Goal: Information Seeking & Learning: Learn about a topic

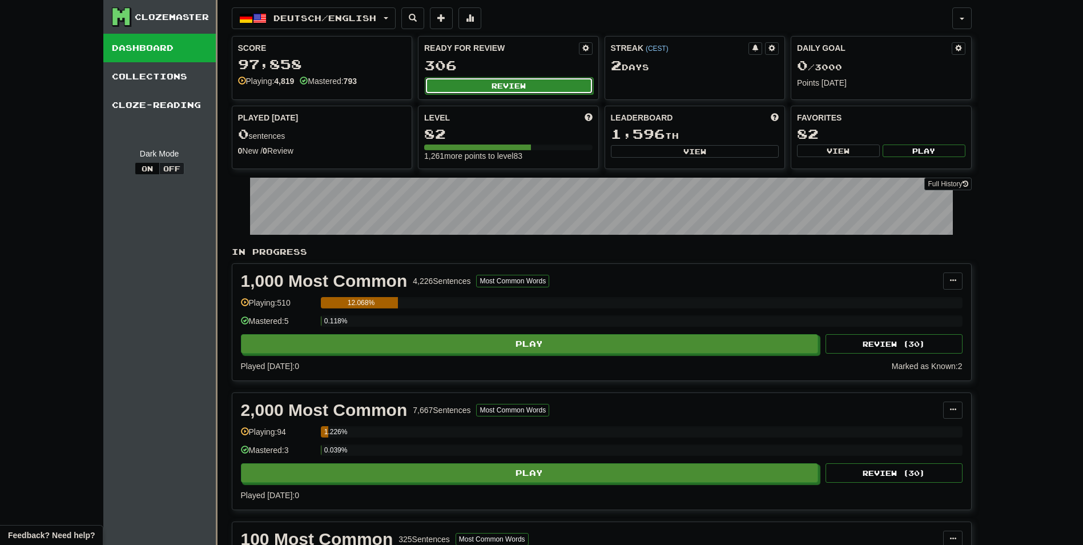
click at [520, 82] on button "Review" at bounding box center [509, 85] width 168 height 17
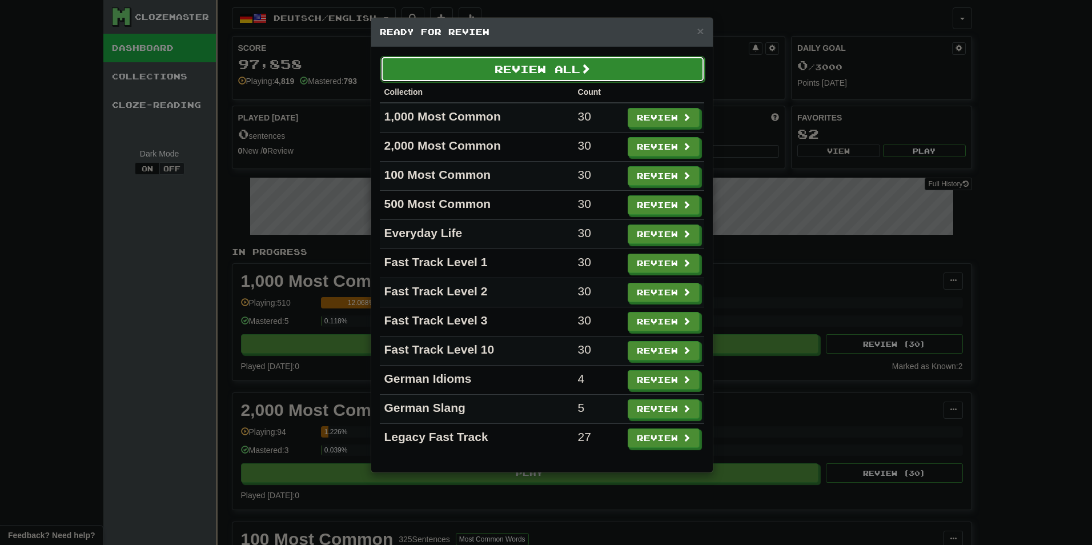
click at [622, 75] on button "Review All" at bounding box center [542, 69] width 324 height 26
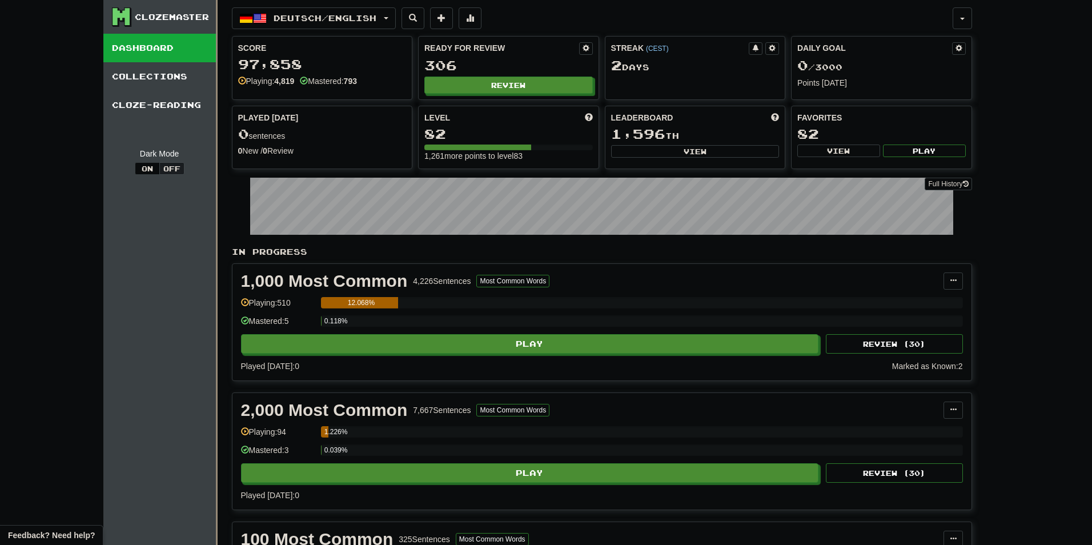
select select "********"
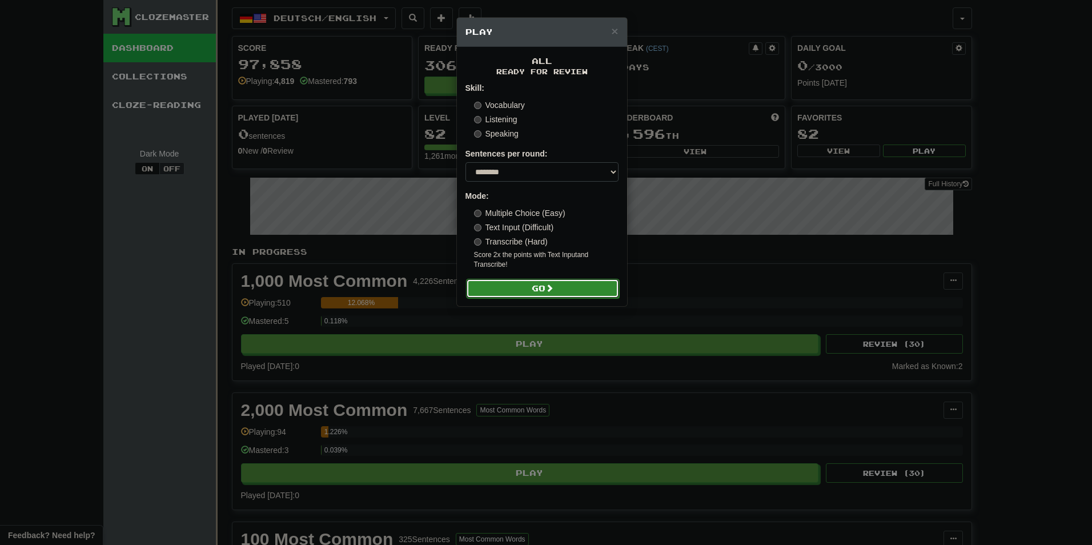
click at [524, 288] on button "Go" at bounding box center [542, 288] width 153 height 19
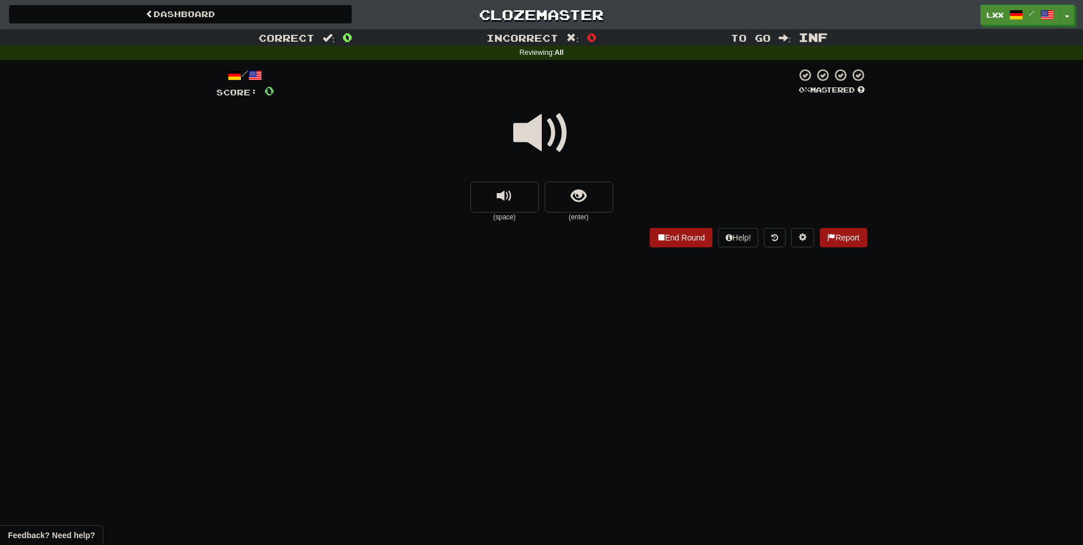
click at [544, 132] on span at bounding box center [541, 132] width 57 height 57
click at [578, 192] on span "show sentence" at bounding box center [578, 195] width 15 height 15
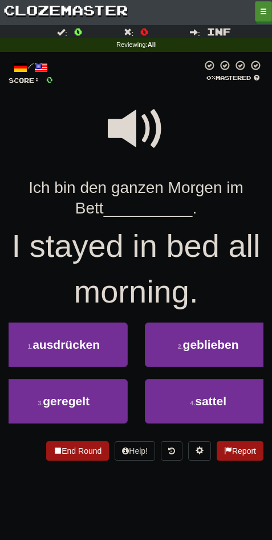
click at [131, 106] on span at bounding box center [136, 128] width 57 height 57
click at [139, 122] on span at bounding box center [136, 128] width 57 height 57
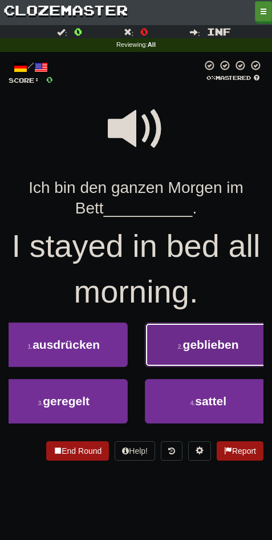
click at [199, 353] on button "2 . geblieben" at bounding box center [209, 345] width 128 height 45
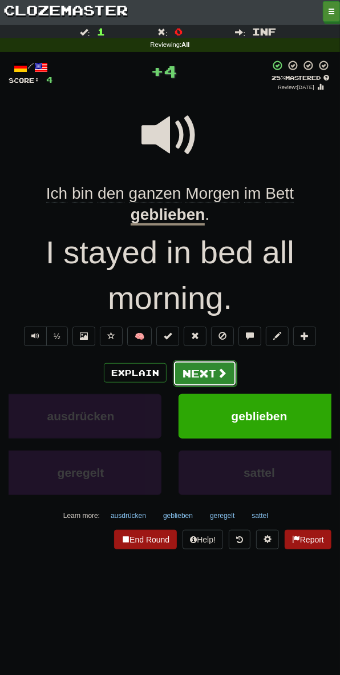
click at [217, 372] on span at bounding box center [222, 373] width 10 height 10
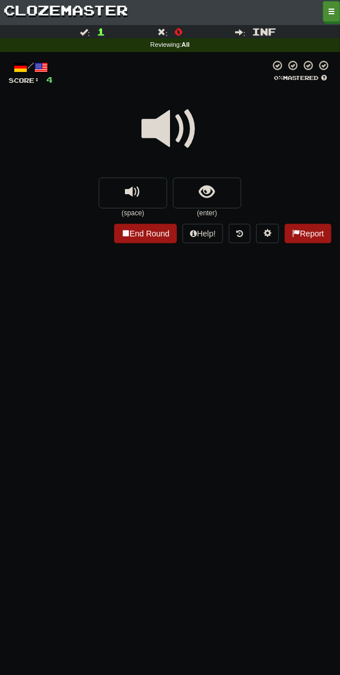
click at [167, 152] on span at bounding box center [170, 128] width 57 height 57
click at [148, 124] on span at bounding box center [170, 128] width 57 height 57
click at [186, 130] on span at bounding box center [170, 128] width 57 height 57
click at [203, 198] on span "show sentence" at bounding box center [207, 191] width 15 height 15
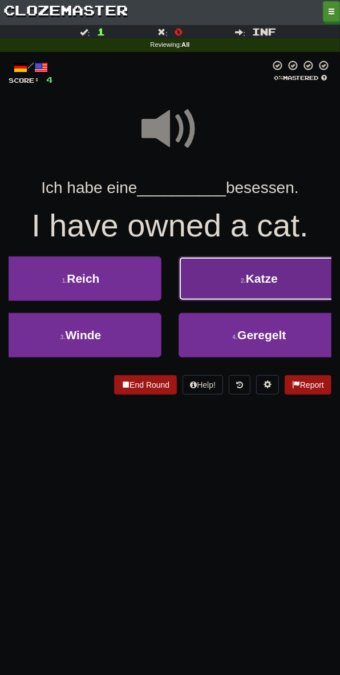
click at [272, 272] on span "Katze" at bounding box center [262, 278] width 32 height 13
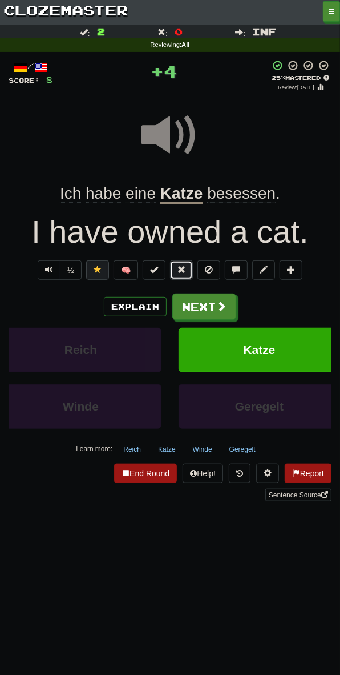
click at [182, 270] on span at bounding box center [182, 269] width 8 height 8
click at [199, 303] on button "Next" at bounding box center [205, 307] width 64 height 26
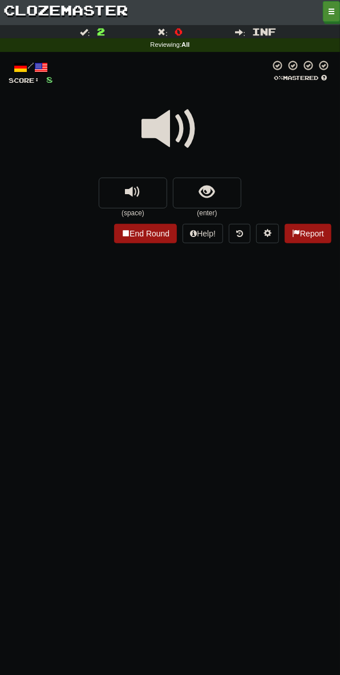
click at [167, 135] on span at bounding box center [170, 128] width 57 height 57
drag, startPoint x: 152, startPoint y: 124, endPoint x: 128, endPoint y: 139, distance: 27.9
click at [152, 124] on span at bounding box center [170, 128] width 57 height 57
click at [138, 182] on button "replay audio" at bounding box center [133, 193] width 69 height 31
click at [190, 130] on span at bounding box center [170, 128] width 57 height 57
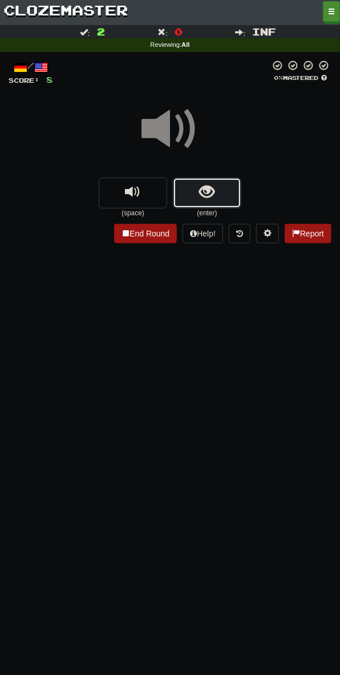
click at [218, 192] on button "show sentence" at bounding box center [207, 193] width 69 height 31
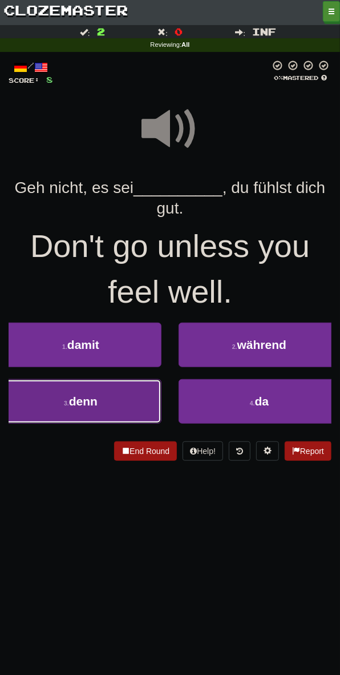
click at [120, 412] on button "3 . denn" at bounding box center [81, 401] width 162 height 45
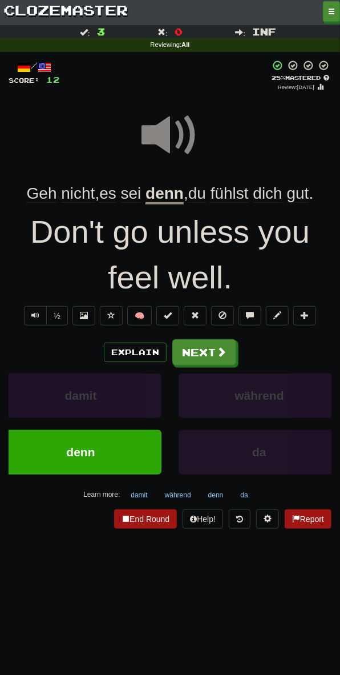
click at [144, 137] on span at bounding box center [170, 135] width 57 height 57
drag, startPoint x: 104, startPoint y: 584, endPoint x: 0, endPoint y: 277, distance: 323.9
click at [104, 544] on div "Dashboard Clozemaster LXX / Toggle Dropdown Dashboard Leaderboard Activity Feed…" at bounding box center [170, 337] width 340 height 675
click at [195, 320] on button at bounding box center [195, 315] width 23 height 19
click at [168, 108] on span at bounding box center [170, 135] width 57 height 57
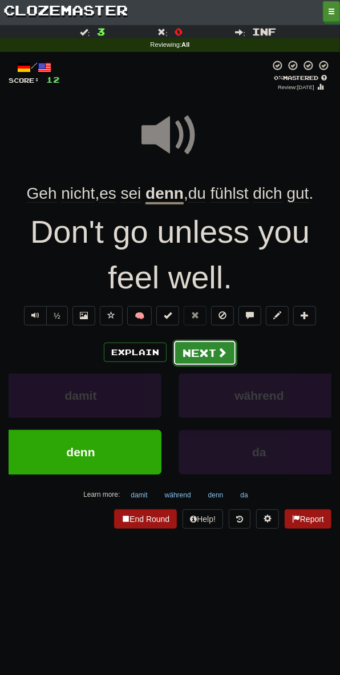
click at [195, 353] on button "Next" at bounding box center [205, 353] width 64 height 26
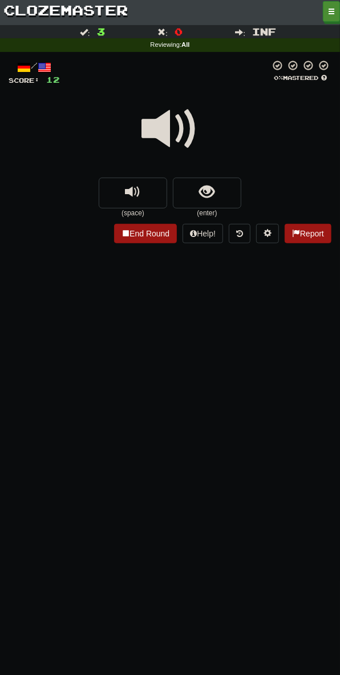
click at [180, 129] on span at bounding box center [170, 128] width 57 height 57
click at [166, 128] on span at bounding box center [170, 128] width 57 height 57
click at [142, 129] on span at bounding box center [170, 128] width 57 height 57
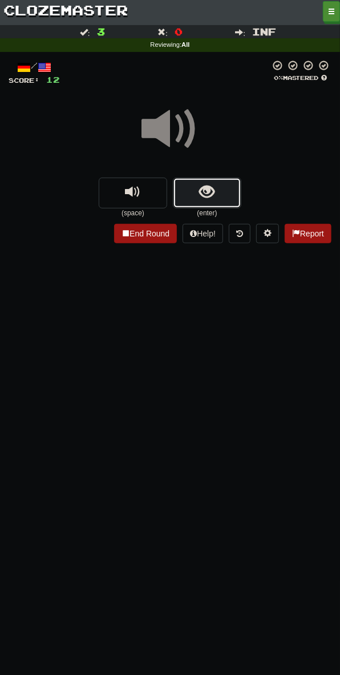
click at [196, 193] on button "show sentence" at bounding box center [207, 193] width 69 height 31
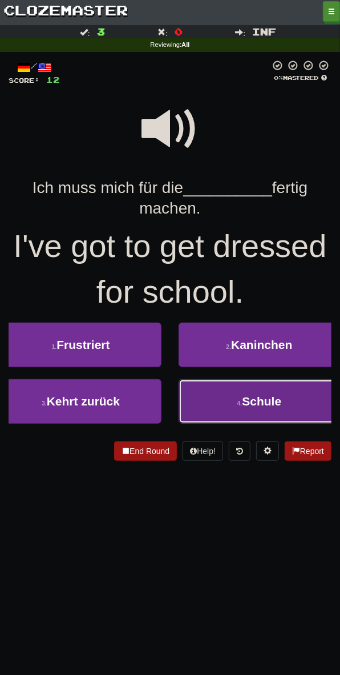
click at [276, 398] on span "Schule" at bounding box center [261, 401] width 39 height 13
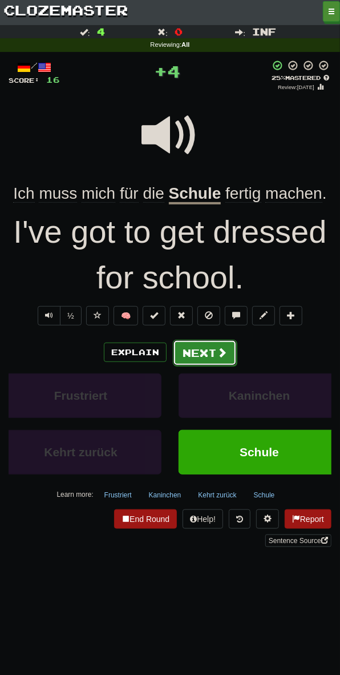
click at [199, 341] on button "Next" at bounding box center [205, 353] width 64 height 26
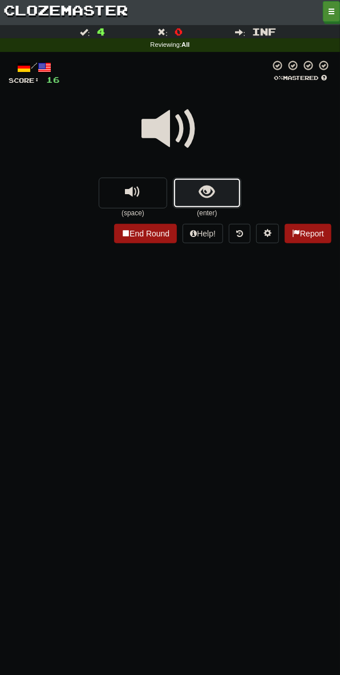
click at [181, 181] on button "show sentence" at bounding box center [207, 193] width 69 height 31
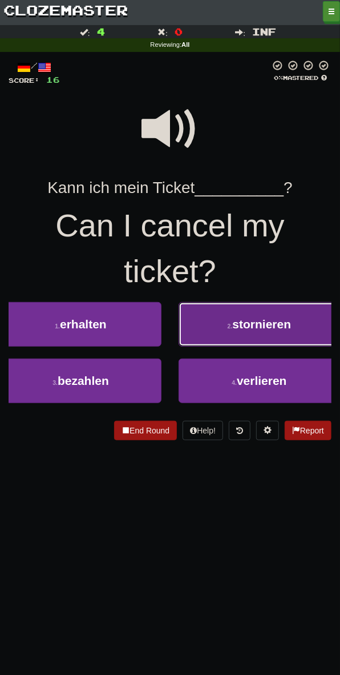
click at [228, 329] on small "2 ." at bounding box center [230, 326] width 5 height 7
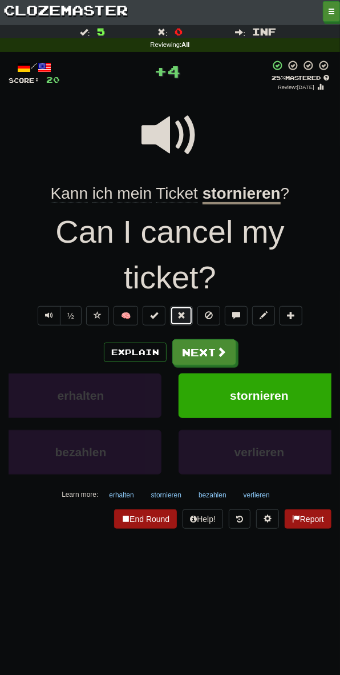
click at [186, 316] on span at bounding box center [182, 315] width 8 height 8
click at [188, 354] on button "Next" at bounding box center [205, 353] width 64 height 26
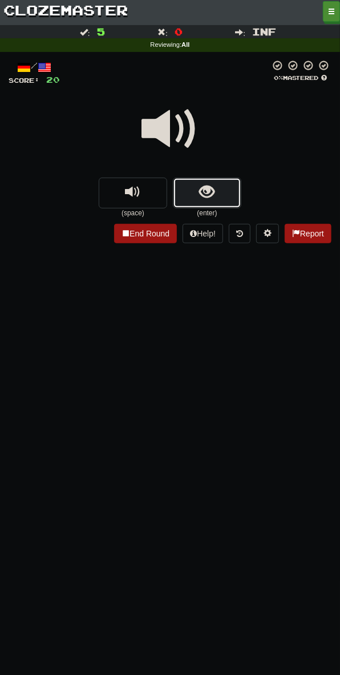
click at [193, 178] on button "show sentence" at bounding box center [207, 193] width 69 height 31
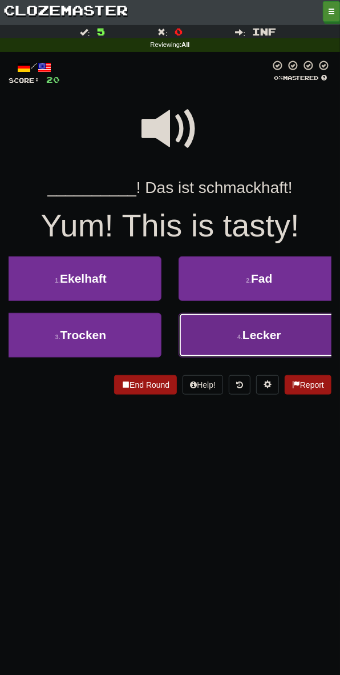
click at [234, 331] on button "4 . Lecker" at bounding box center [260, 335] width 162 height 45
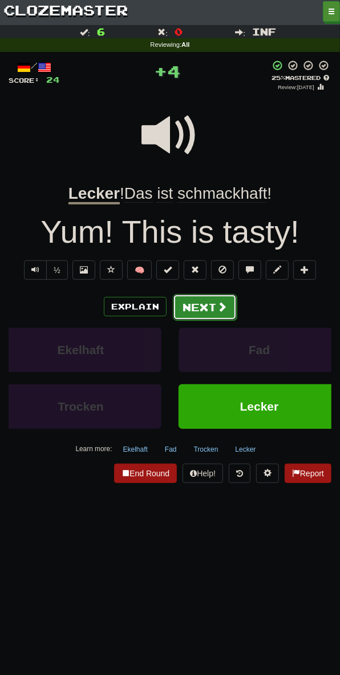
click at [204, 311] on button "Next" at bounding box center [205, 307] width 64 height 26
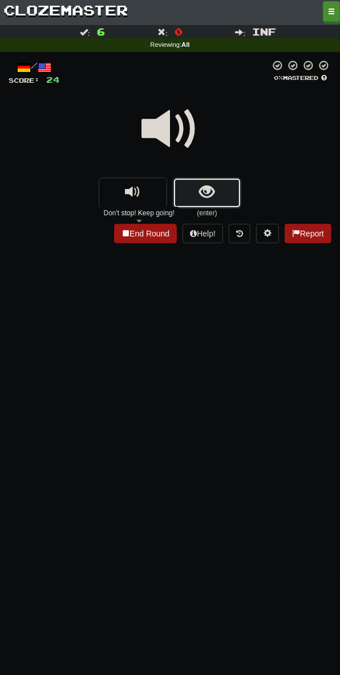
click at [186, 191] on button "show sentence" at bounding box center [207, 193] width 69 height 31
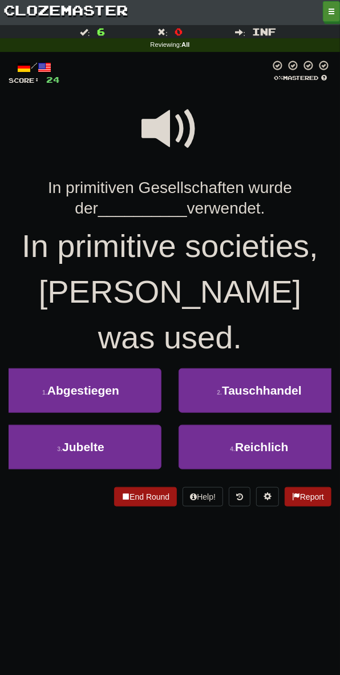
click at [151, 144] on span at bounding box center [170, 128] width 57 height 57
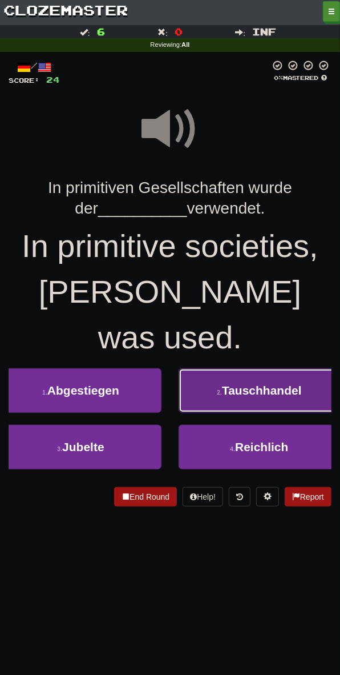
click at [201, 368] on button "2 . Tauschhandel" at bounding box center [260, 390] width 162 height 45
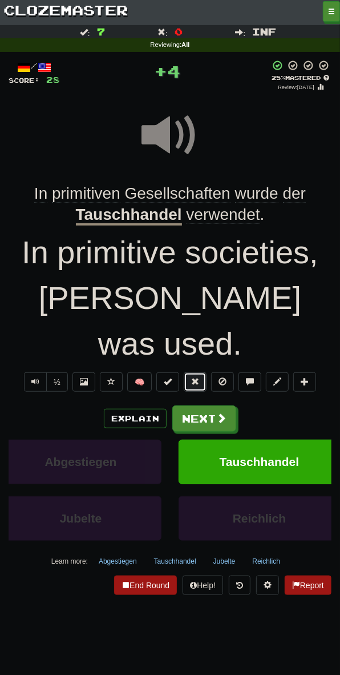
click at [191, 372] on button at bounding box center [195, 381] width 23 height 19
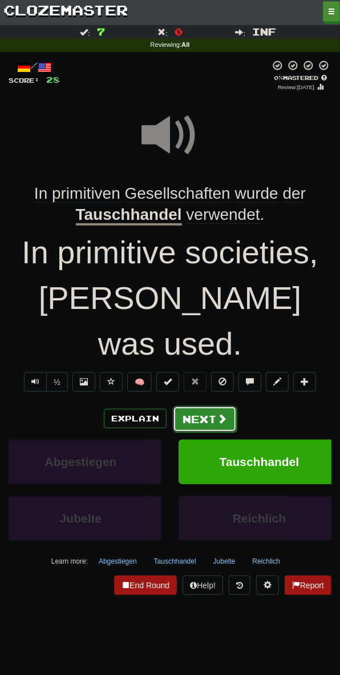
click at [194, 406] on button "Next" at bounding box center [205, 419] width 64 height 26
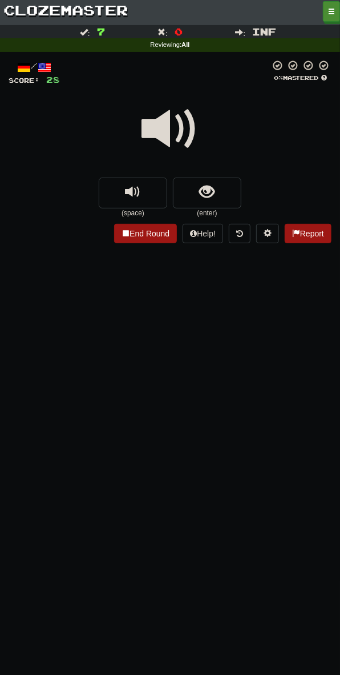
click at [182, 137] on span at bounding box center [170, 128] width 57 height 57
click at [201, 174] on div at bounding box center [170, 137] width 323 height 82
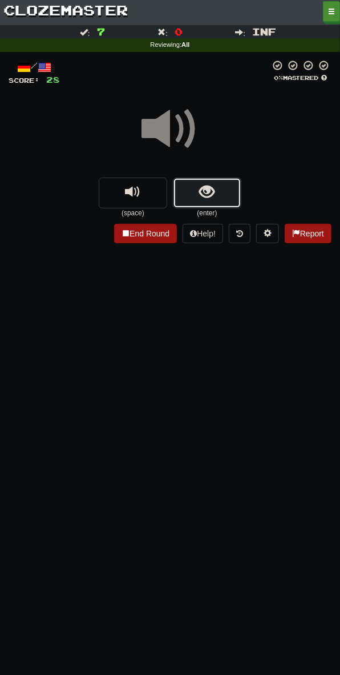
click at [206, 199] on span "show sentence" at bounding box center [207, 191] width 15 height 15
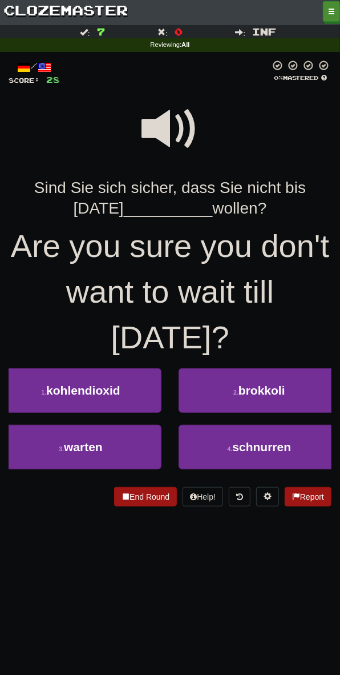
click at [174, 117] on span at bounding box center [170, 128] width 57 height 57
click at [146, 112] on span at bounding box center [170, 128] width 57 height 57
click at [171, 92] on div "/ Score: 28 0 % Mastered Sind Sie sich sicher, dass Sie nicht bis [DATE] ______…" at bounding box center [170, 283] width 323 height 446
click at [167, 117] on span at bounding box center [170, 128] width 57 height 57
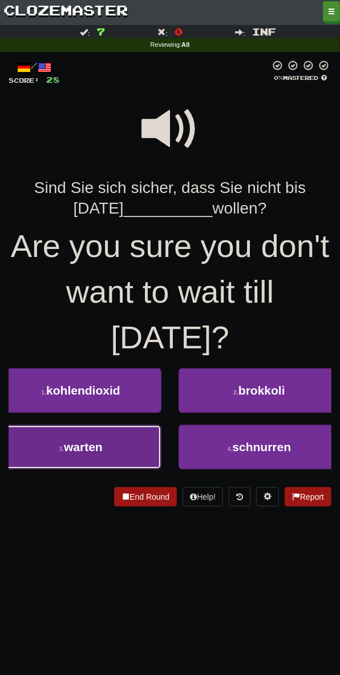
click at [111, 457] on button "3 . warten" at bounding box center [81, 447] width 162 height 45
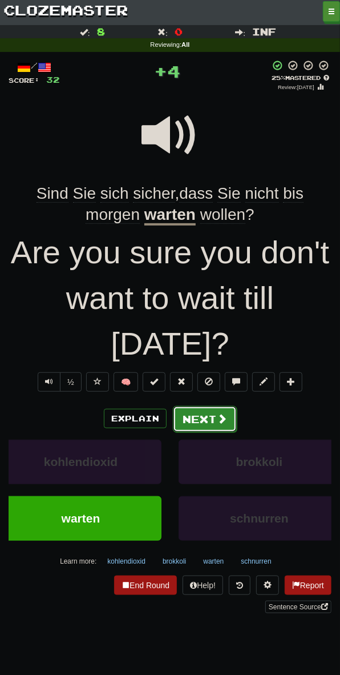
click at [199, 420] on button "Next" at bounding box center [205, 419] width 64 height 26
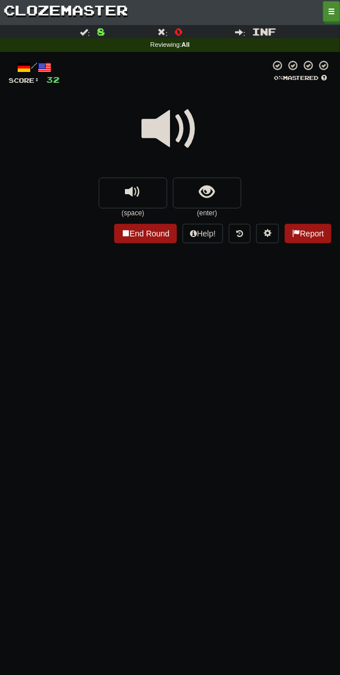
click at [174, 144] on span at bounding box center [170, 128] width 57 height 57
click at [219, 214] on small "(enter)" at bounding box center [207, 213] width 69 height 10
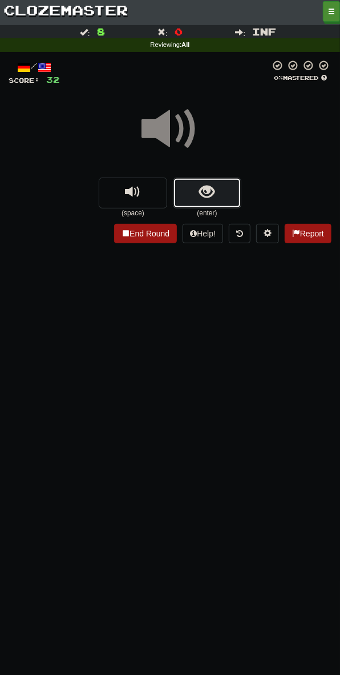
click at [212, 202] on button "show sentence" at bounding box center [207, 193] width 69 height 31
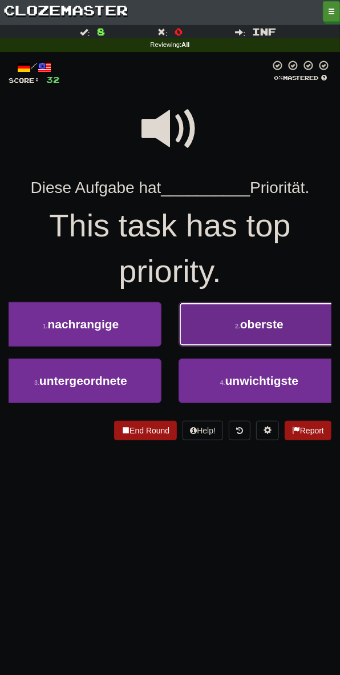
click at [249, 317] on span "oberste" at bounding box center [261, 323] width 43 height 13
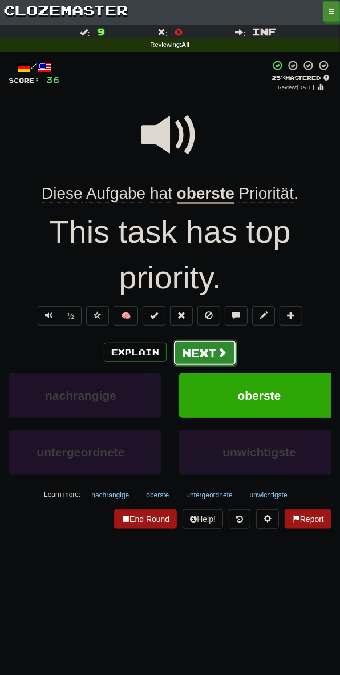
click at [184, 347] on button "Next" at bounding box center [205, 353] width 64 height 26
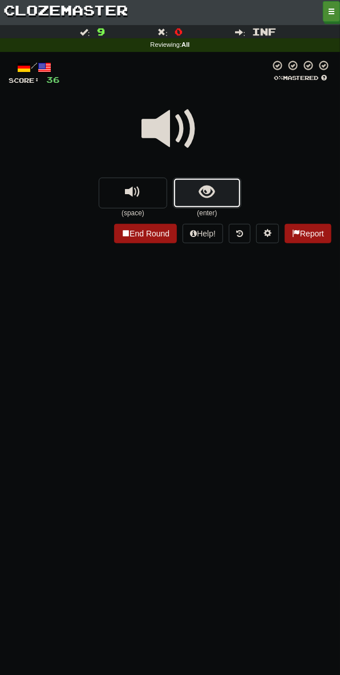
click at [209, 204] on button "show sentence" at bounding box center [207, 193] width 69 height 31
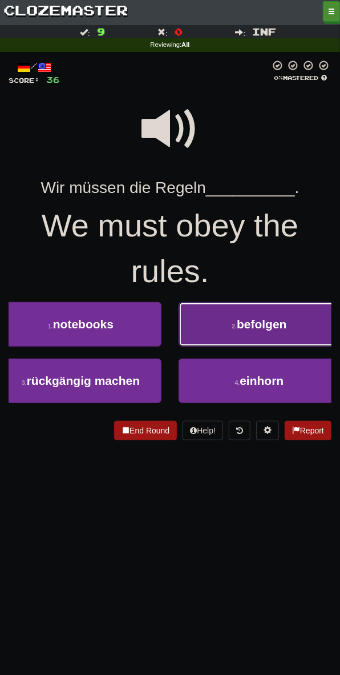
click at [286, 340] on button "2 . befolgen" at bounding box center [260, 324] width 162 height 45
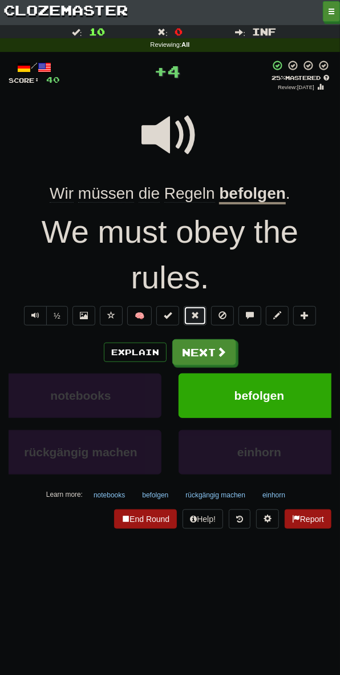
click at [194, 315] on span at bounding box center [195, 315] width 8 height 8
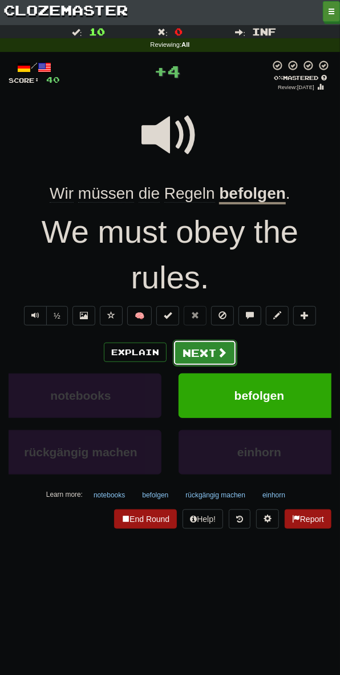
click at [194, 347] on button "Next" at bounding box center [205, 353] width 64 height 26
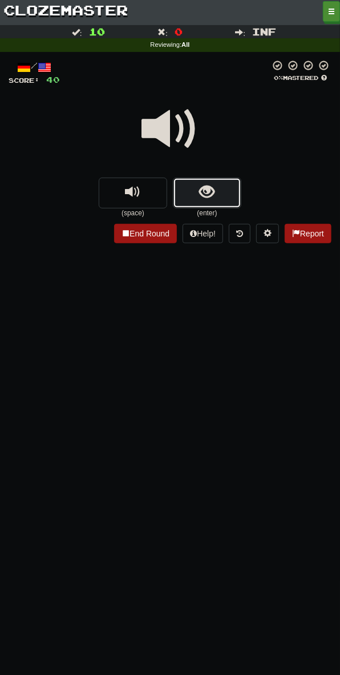
click at [201, 197] on span "show sentence" at bounding box center [207, 191] width 15 height 15
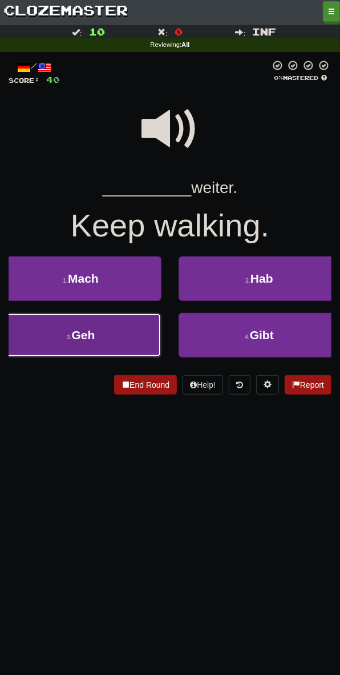
click at [122, 349] on button "3 . Geh" at bounding box center [81, 335] width 162 height 45
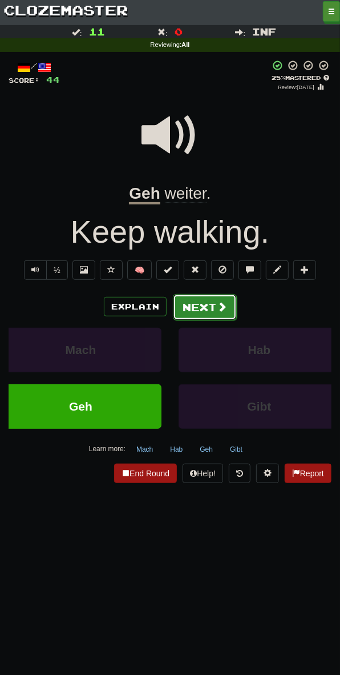
click at [189, 294] on button "Next" at bounding box center [205, 307] width 64 height 26
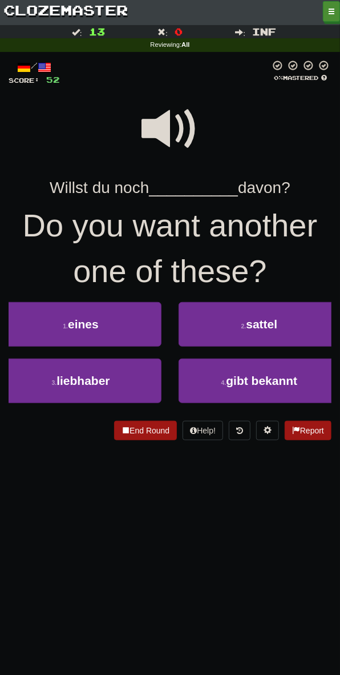
click at [166, 110] on span at bounding box center [170, 128] width 57 height 57
click at [166, 114] on span at bounding box center [170, 128] width 57 height 57
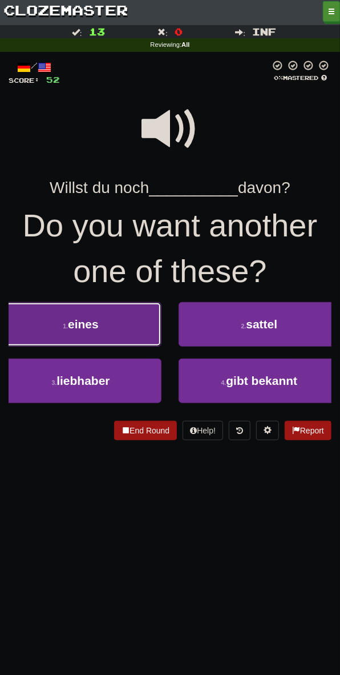
click at [141, 317] on button "1 . eines" at bounding box center [81, 324] width 162 height 45
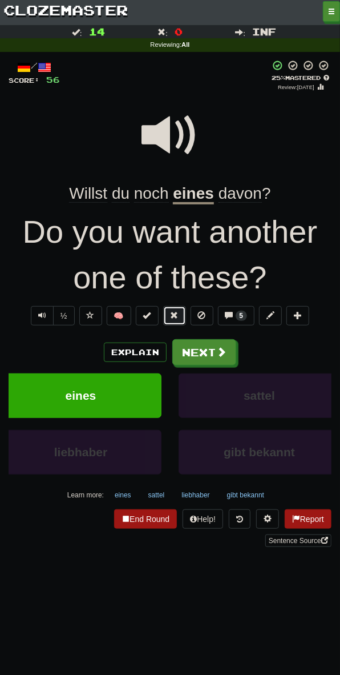
click at [172, 307] on button at bounding box center [174, 315] width 23 height 19
click at [192, 354] on button "Next" at bounding box center [205, 353] width 64 height 26
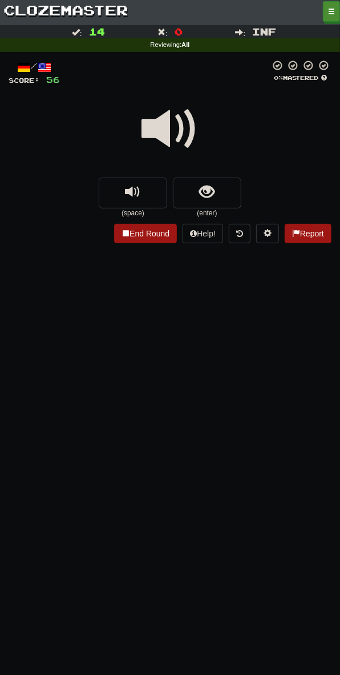
click at [170, 116] on span at bounding box center [170, 128] width 57 height 57
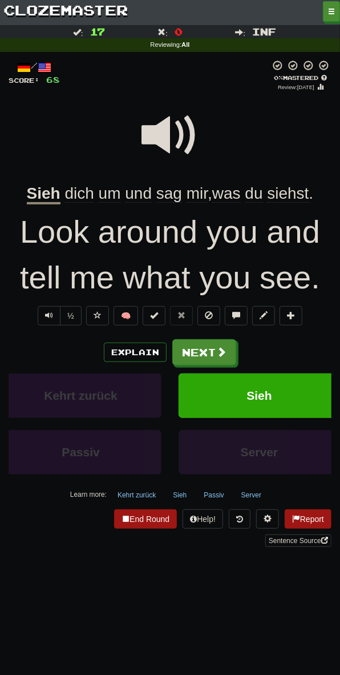
click at [182, 107] on span at bounding box center [170, 135] width 57 height 57
click at [159, 128] on span at bounding box center [170, 135] width 57 height 57
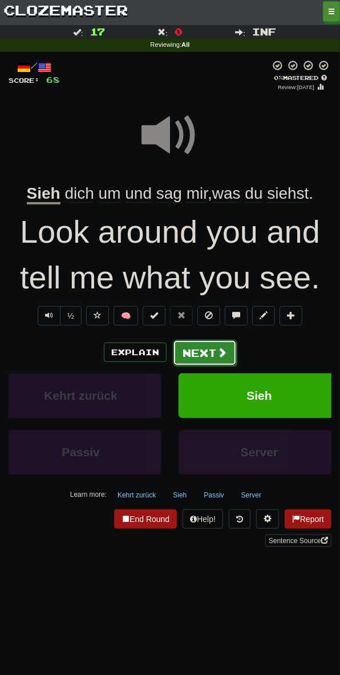
click at [194, 363] on button "Next" at bounding box center [205, 353] width 64 height 26
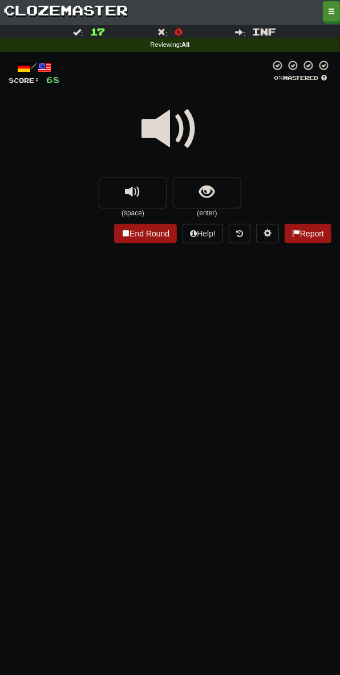
click at [181, 121] on span at bounding box center [170, 128] width 57 height 57
click at [210, 196] on span "show sentence" at bounding box center [207, 191] width 15 height 15
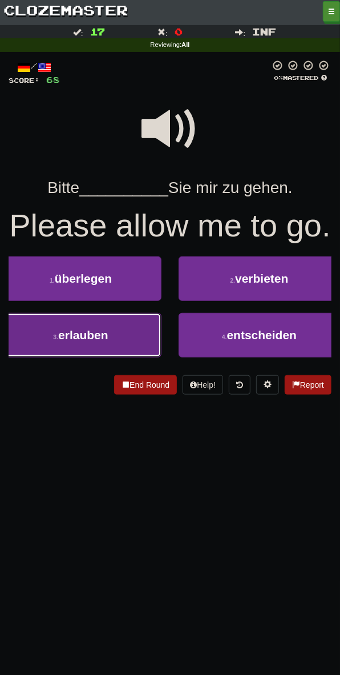
click at [136, 321] on button "3 . erlauben" at bounding box center [81, 335] width 162 height 45
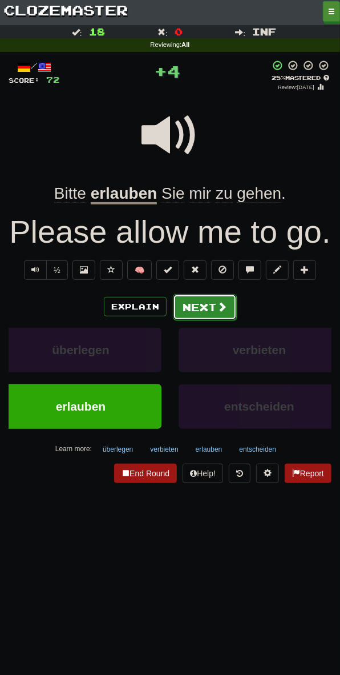
click at [203, 304] on button "Next" at bounding box center [205, 307] width 64 height 26
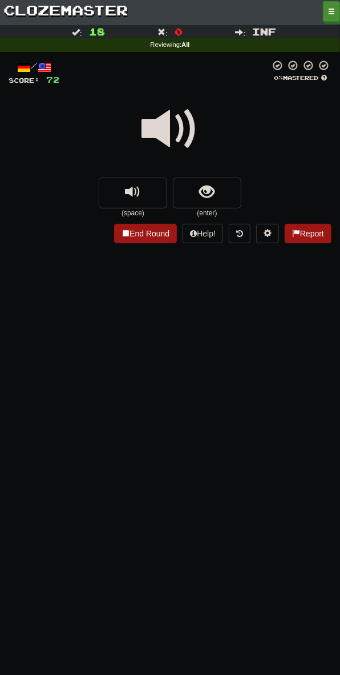
click at [166, 120] on span at bounding box center [170, 128] width 57 height 57
click at [188, 187] on button "show sentence" at bounding box center [207, 193] width 69 height 31
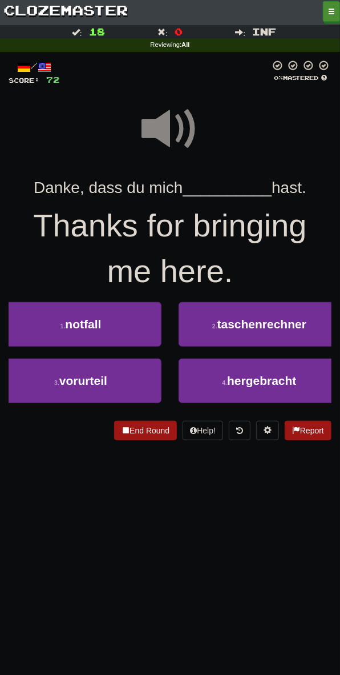
click at [171, 120] on span at bounding box center [170, 128] width 57 height 57
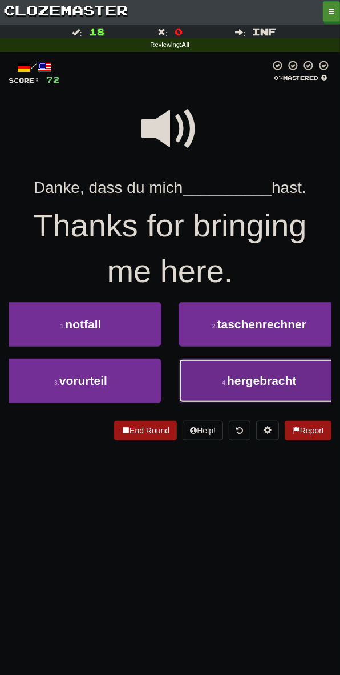
click at [254, 395] on button "4 . hergebracht" at bounding box center [260, 381] width 162 height 45
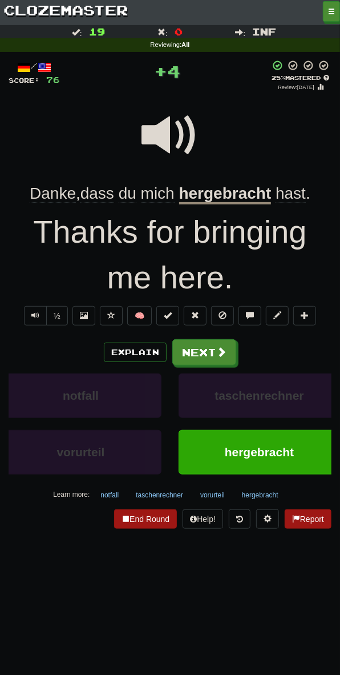
drag, startPoint x: 214, startPoint y: 167, endPoint x: 218, endPoint y: 184, distance: 17.6
click at [214, 172] on div at bounding box center [170, 143] width 323 height 82
click at [218, 184] on u "hergebracht" at bounding box center [225, 194] width 92 height 20
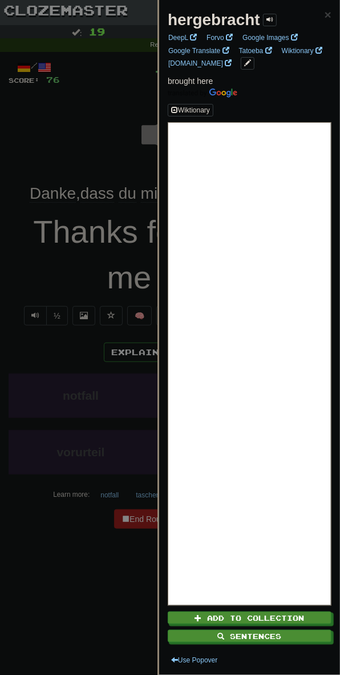
click at [84, 544] on div at bounding box center [170, 337] width 340 height 675
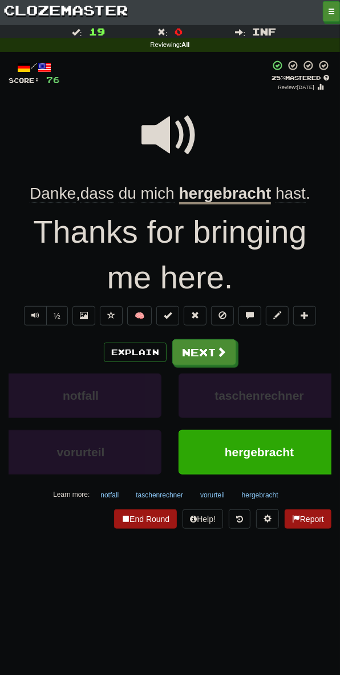
click at [170, 129] on span at bounding box center [170, 135] width 57 height 57
click at [203, 313] on button at bounding box center [195, 315] width 23 height 19
click at [200, 343] on button "Next" at bounding box center [205, 353] width 64 height 26
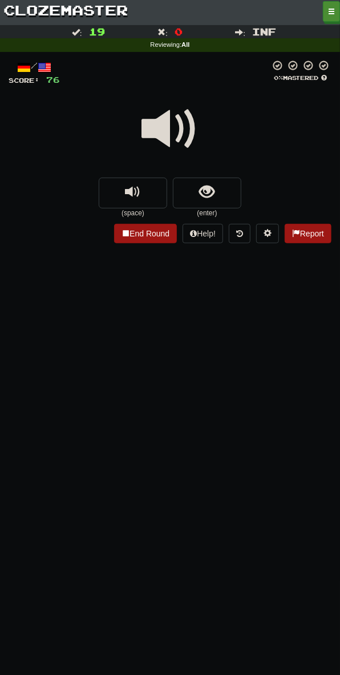
click at [204, 208] on small "(enter)" at bounding box center [207, 213] width 69 height 10
click at [210, 196] on span "show sentence" at bounding box center [207, 191] width 15 height 15
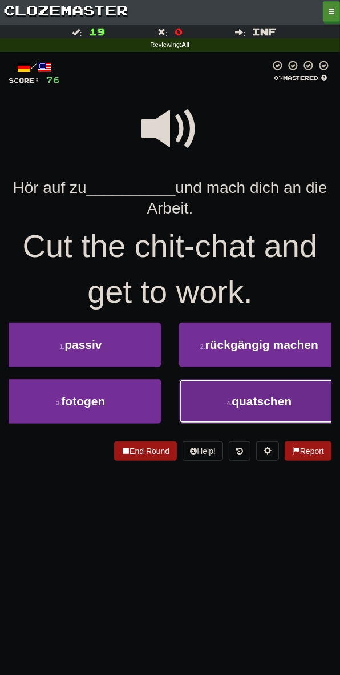
click at [252, 398] on span "quatschen" at bounding box center [262, 401] width 60 height 13
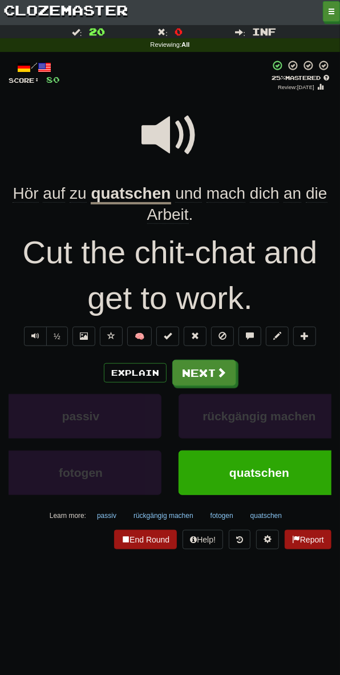
click at [232, 191] on span "mach" at bounding box center [226, 193] width 39 height 18
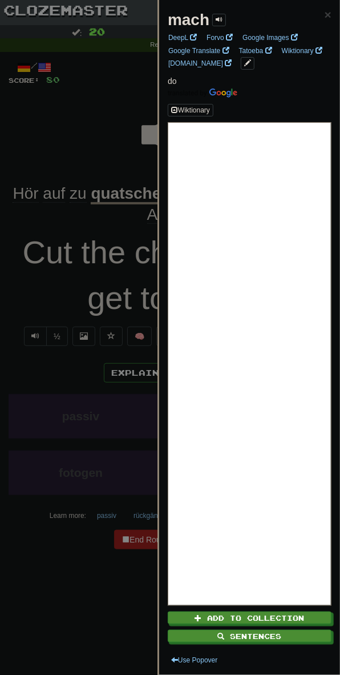
click at [49, 128] on div at bounding box center [170, 337] width 340 height 675
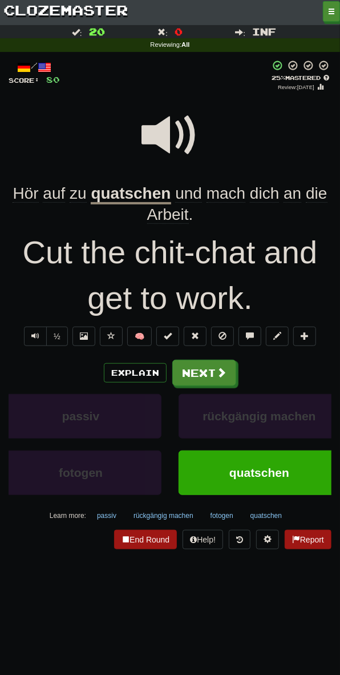
click at [170, 146] on span at bounding box center [170, 135] width 57 height 57
drag, startPoint x: 156, startPoint y: 122, endPoint x: 84, endPoint y: 221, distance: 122.7
click at [156, 124] on span at bounding box center [170, 135] width 57 height 57
click at [204, 337] on button at bounding box center [195, 336] width 23 height 19
click at [206, 386] on button "Next" at bounding box center [205, 373] width 64 height 26
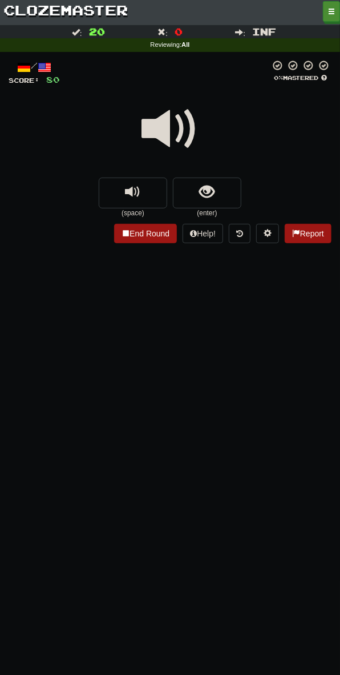
drag, startPoint x: 171, startPoint y: 132, endPoint x: 171, endPoint y: 144, distance: 12.0
click at [171, 136] on span at bounding box center [170, 128] width 57 height 57
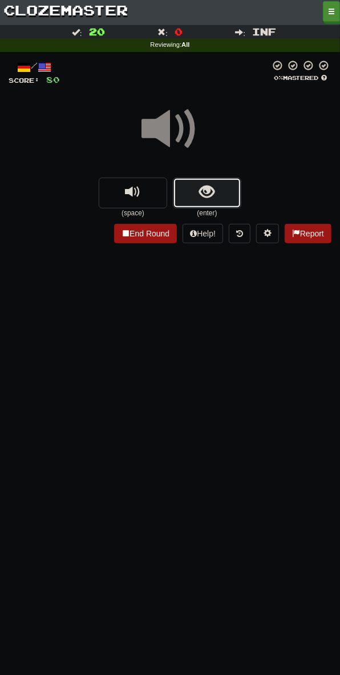
click at [191, 206] on button "show sentence" at bounding box center [207, 193] width 69 height 31
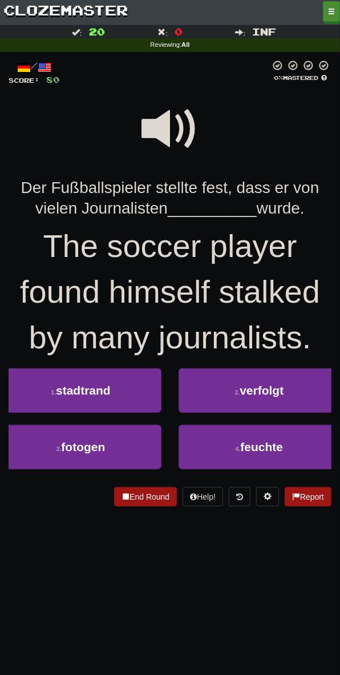
click at [176, 140] on span at bounding box center [170, 128] width 57 height 57
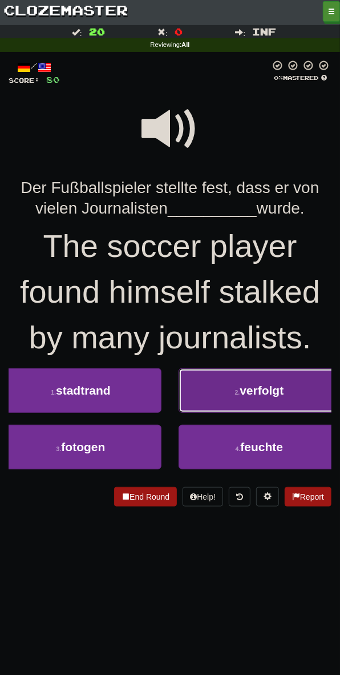
click at [257, 390] on span "verfolgt" at bounding box center [262, 390] width 44 height 13
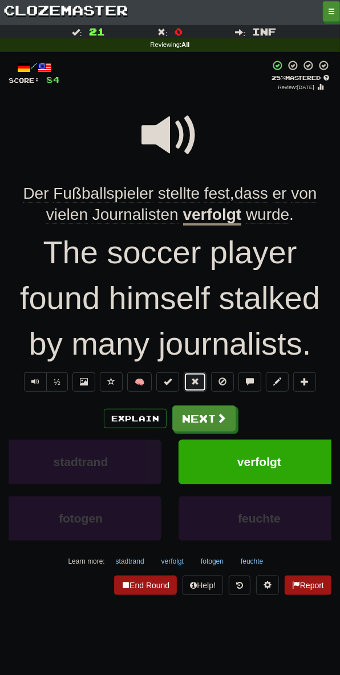
click at [189, 375] on button at bounding box center [195, 381] width 23 height 19
click at [199, 410] on button "Next" at bounding box center [205, 419] width 64 height 26
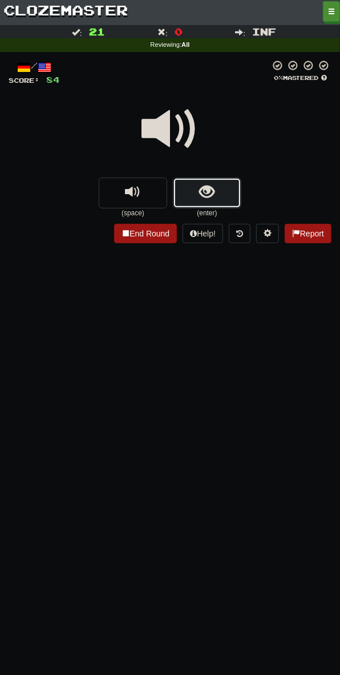
click at [201, 180] on button "show sentence" at bounding box center [207, 193] width 69 height 31
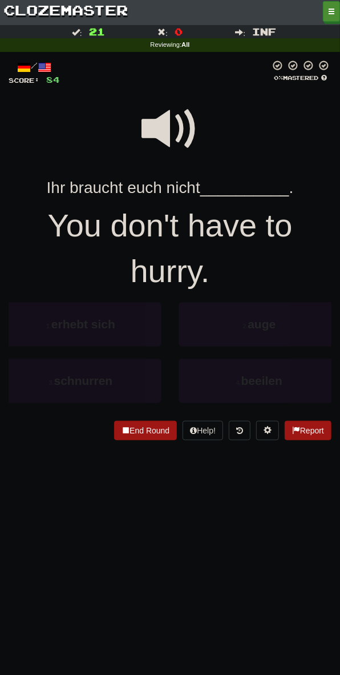
click at [174, 127] on span at bounding box center [170, 128] width 57 height 57
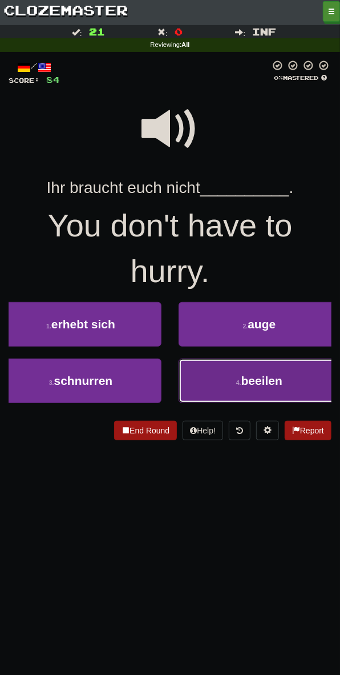
click at [289, 381] on button "4 . beeilen" at bounding box center [260, 381] width 162 height 45
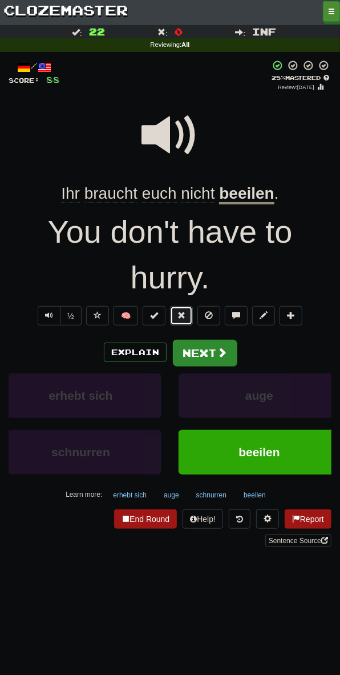
click at [186, 321] on button at bounding box center [181, 315] width 23 height 19
click at [190, 354] on button "Next" at bounding box center [205, 353] width 64 height 26
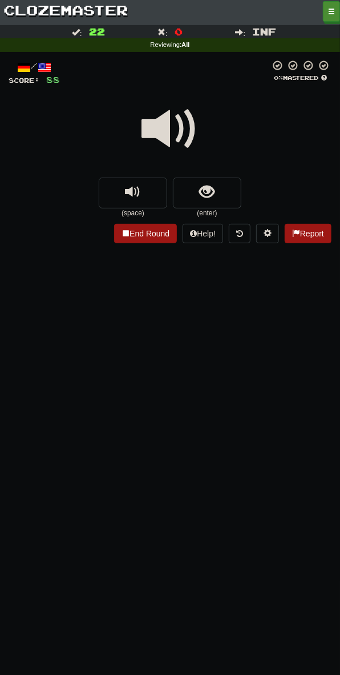
click at [164, 120] on span at bounding box center [170, 128] width 57 height 57
click at [207, 187] on span "show sentence" at bounding box center [207, 191] width 15 height 15
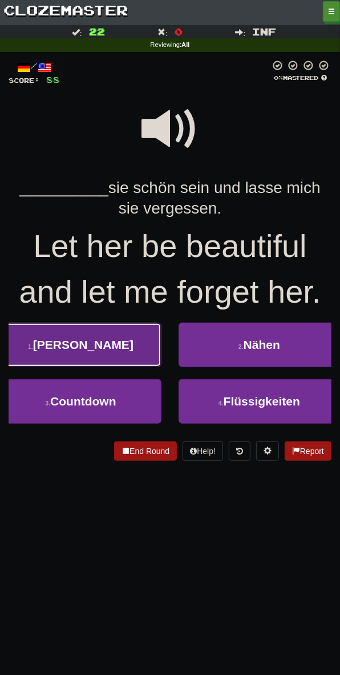
click at [143, 341] on button "1 . [PERSON_NAME]" at bounding box center [81, 345] width 162 height 45
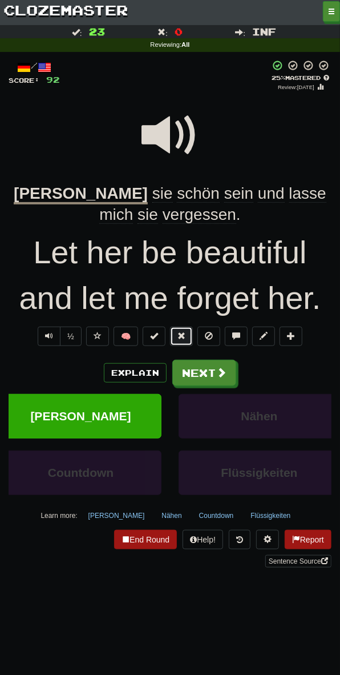
drag, startPoint x: 175, startPoint y: 337, endPoint x: 175, endPoint y: 344, distance: 6.9
click at [175, 337] on button at bounding box center [181, 336] width 23 height 19
click at [197, 372] on button "Next" at bounding box center [205, 373] width 64 height 26
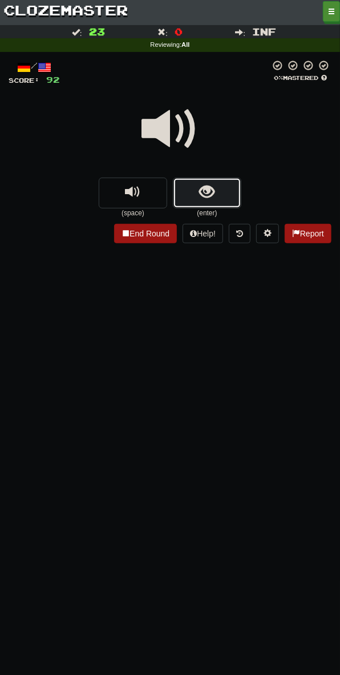
click at [192, 197] on button "show sentence" at bounding box center [207, 193] width 69 height 31
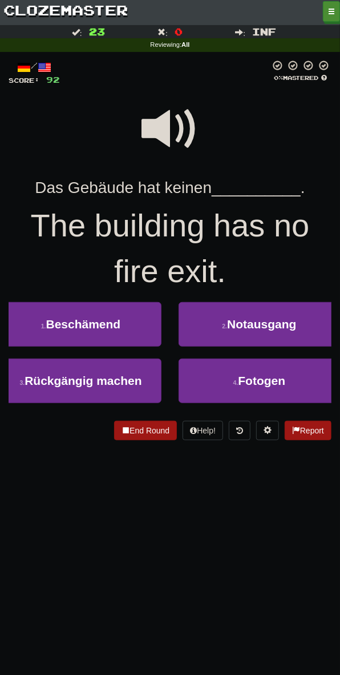
click at [167, 140] on span at bounding box center [170, 128] width 57 height 57
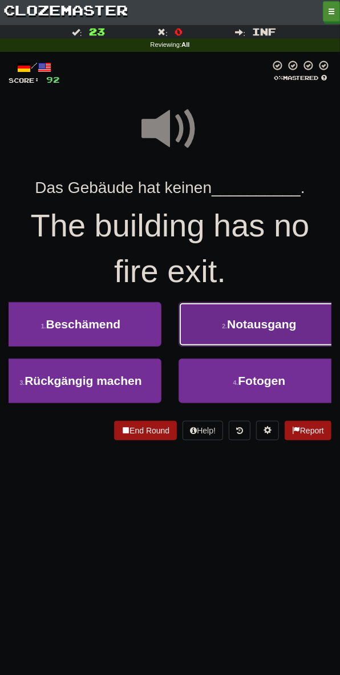
click at [232, 324] on span "Notausgang" at bounding box center [261, 323] width 69 height 13
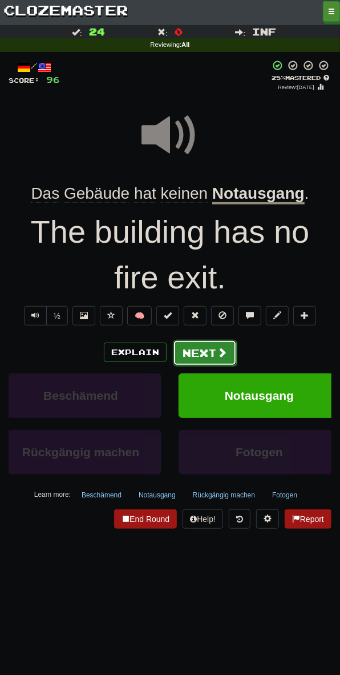
click at [207, 355] on button "Next" at bounding box center [205, 353] width 64 height 26
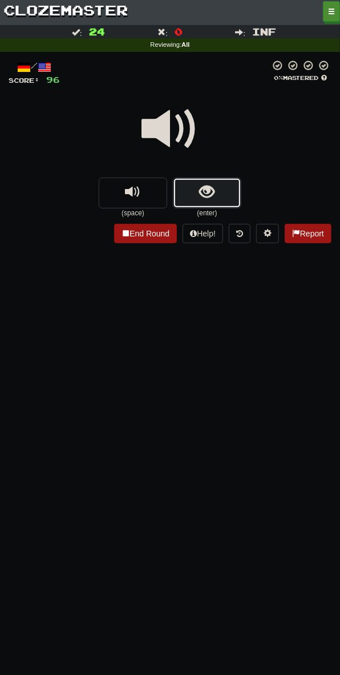
click at [200, 189] on span "show sentence" at bounding box center [207, 191] width 15 height 15
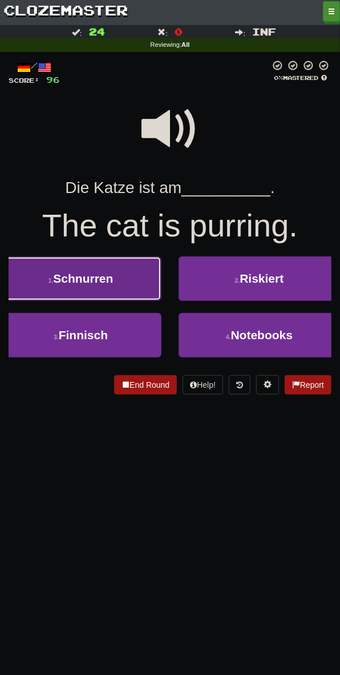
click at [132, 289] on button "1 . Schnurren" at bounding box center [81, 278] width 162 height 45
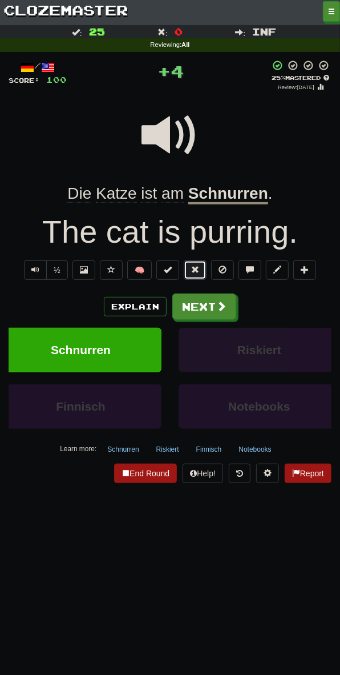
click at [192, 272] on span at bounding box center [195, 269] width 8 height 8
click at [164, 140] on span at bounding box center [170, 135] width 57 height 57
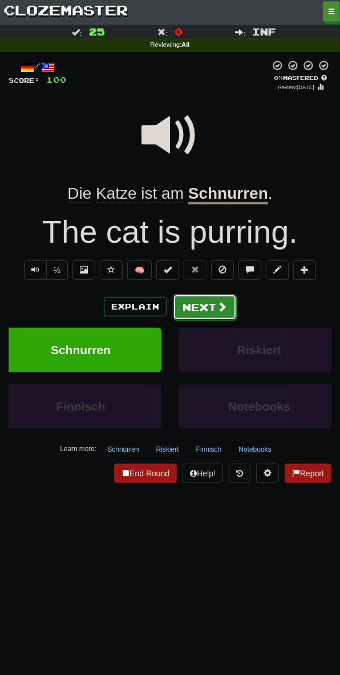
click at [212, 315] on button "Next" at bounding box center [205, 307] width 64 height 26
